Goal: Task Accomplishment & Management: Use online tool/utility

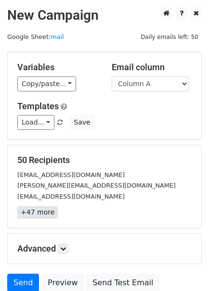
click at [35, 213] on link "+47 more" at bounding box center [37, 212] width 40 height 12
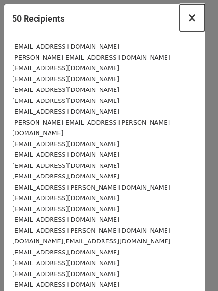
click at [187, 18] on span "×" at bounding box center [192, 17] width 10 height 13
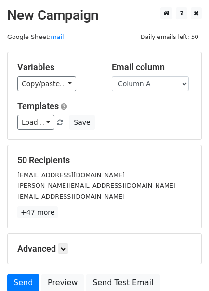
scroll to position [60, 0]
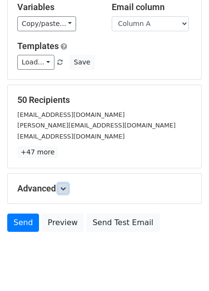
drag, startPoint x: 69, startPoint y: 187, endPoint x: 66, endPoint y: 183, distance: 5.2
click at [68, 187] on link at bounding box center [63, 188] width 11 height 11
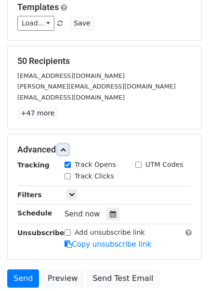
scroll to position [120, 0]
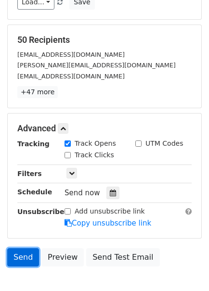
click at [22, 258] on link "Send" at bounding box center [23, 257] width 32 height 18
